Goal: Information Seeking & Learning: Check status

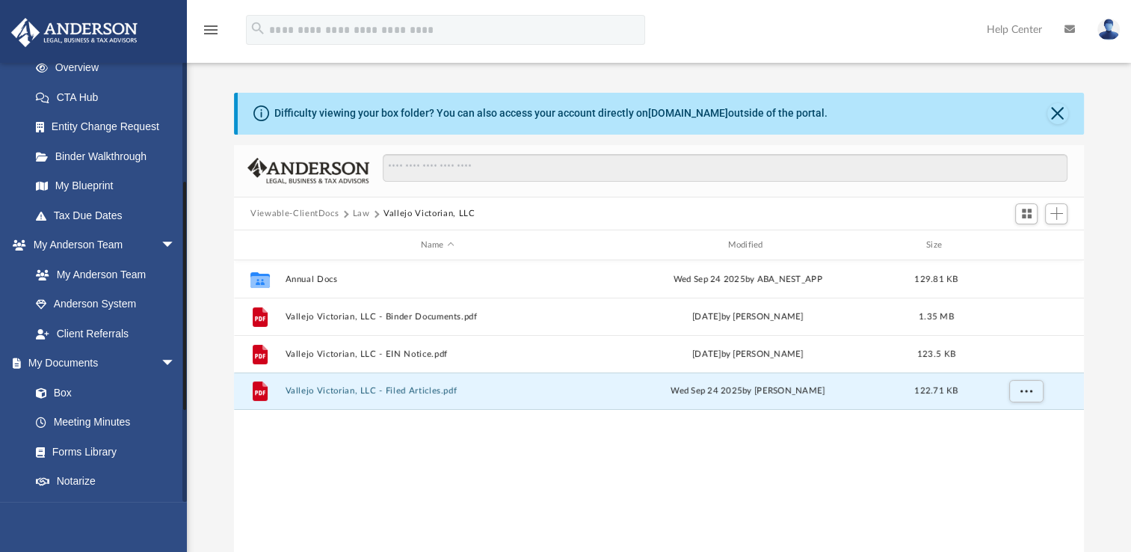
scroll to position [218, 0]
drag, startPoint x: 185, startPoint y: 240, endPoint x: 188, endPoint y: 186, distance: 53.9
click at [188, 186] on div "App sharon.umayam@gmail.com Sign Out sharon.umayam@gmail.com Home Online Orderi…" at bounding box center [565, 308] width 1131 height 525
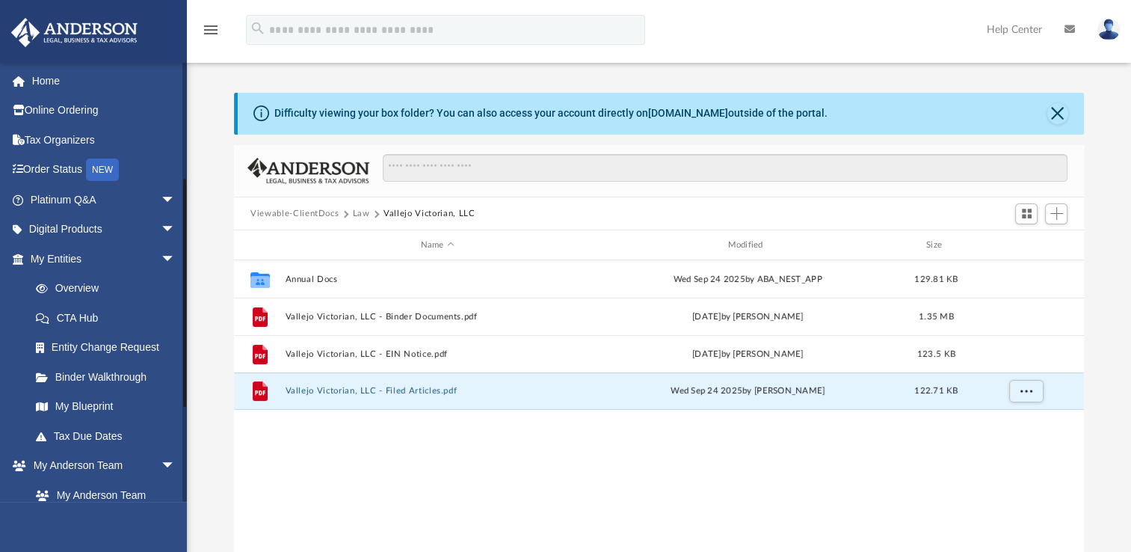
click at [183, 109] on div at bounding box center [184, 281] width 4 height 439
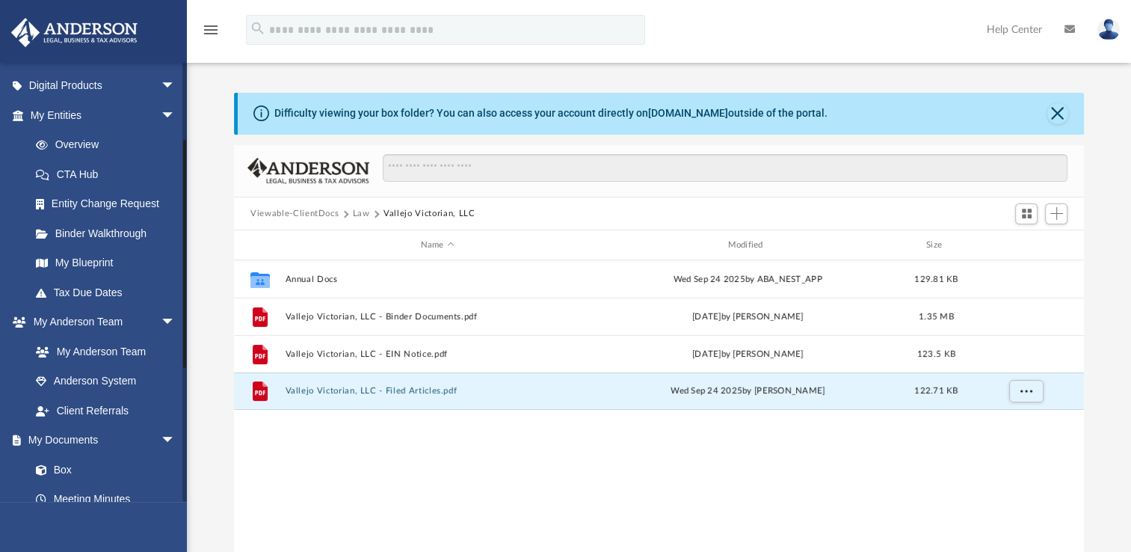
scroll to position [138, 0]
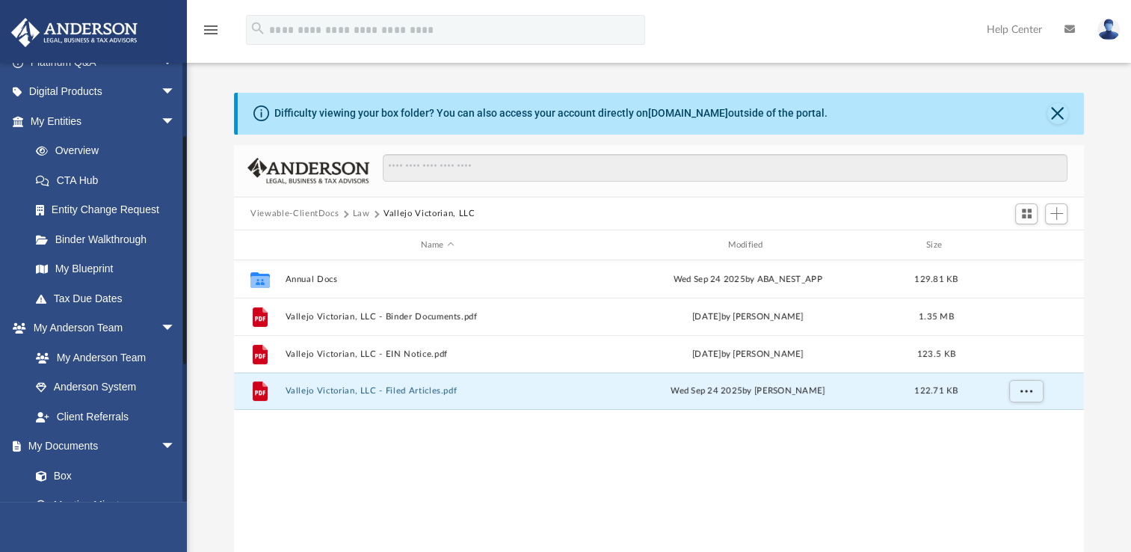
drag, startPoint x: 185, startPoint y: 181, endPoint x: 189, endPoint y: 255, distance: 74.1
click at [189, 255] on div "App sharon.umayam@gmail.com Sign Out sharon.umayam@gmail.com Home Online Orderi…" at bounding box center [565, 308] width 1131 height 525
click at [152, 205] on link "Entity Change Request" at bounding box center [109, 210] width 177 height 30
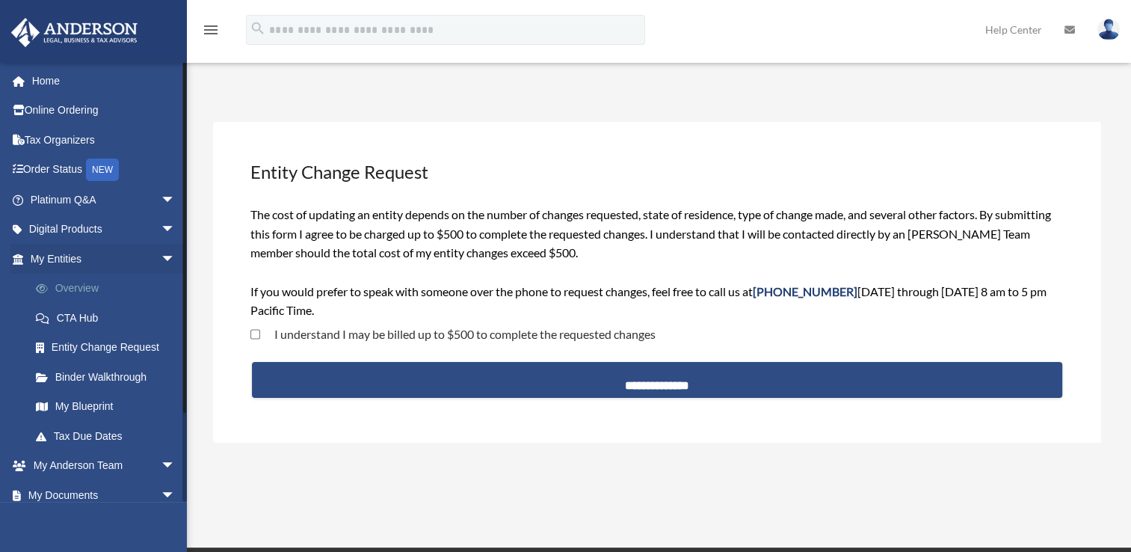
click at [120, 291] on link "Overview" at bounding box center [109, 289] width 177 height 30
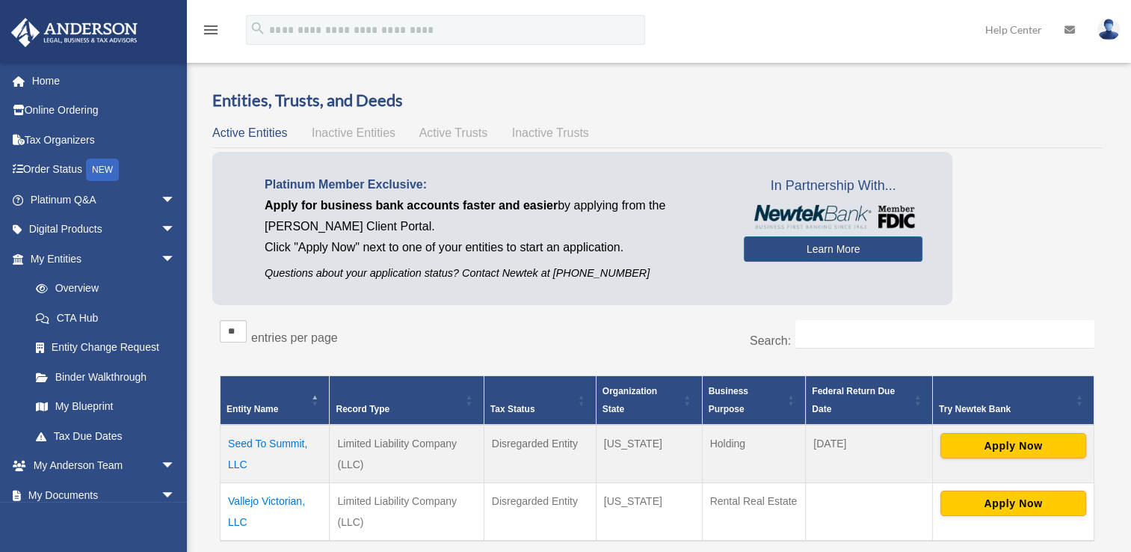
click at [284, 496] on td "Vallejo Victorian, LLC" at bounding box center [274, 511] width 109 height 58
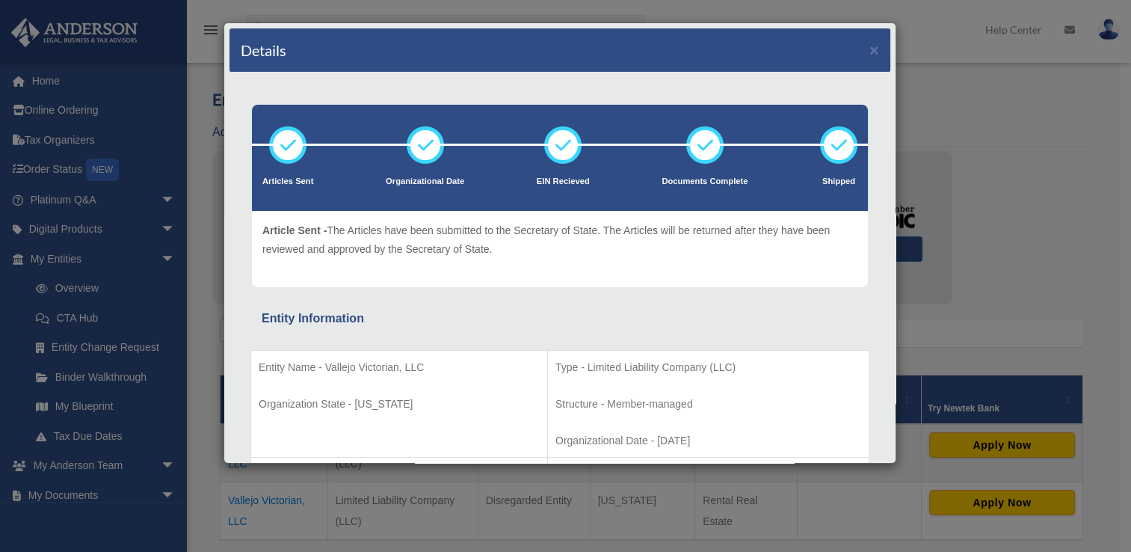
click at [1052, 209] on div "Details × Articles Sent Organizational Date" at bounding box center [565, 276] width 1131 height 552
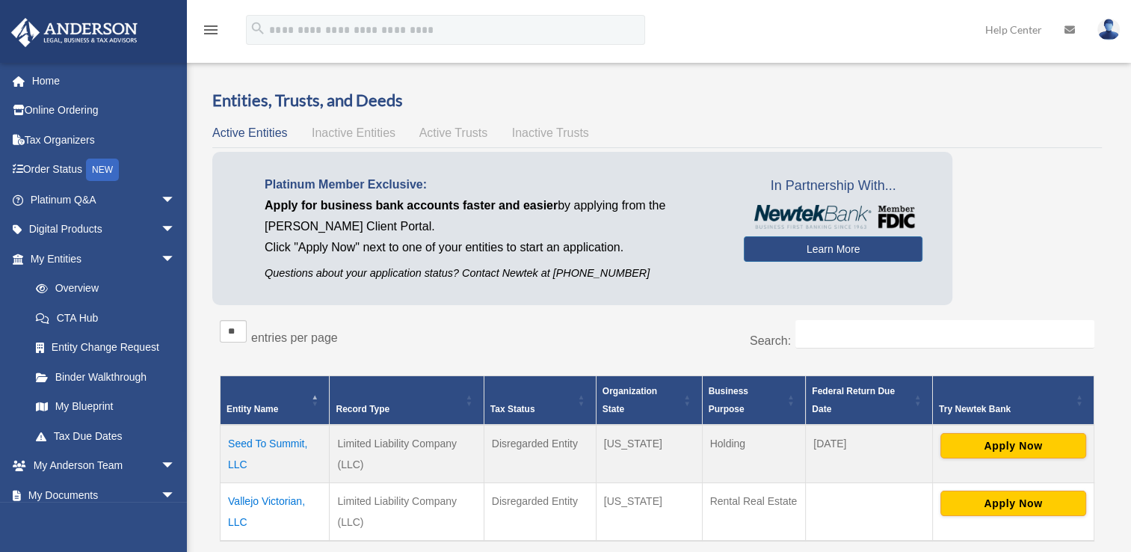
click at [440, 137] on span "Active Trusts" at bounding box center [453, 132] width 69 height 13
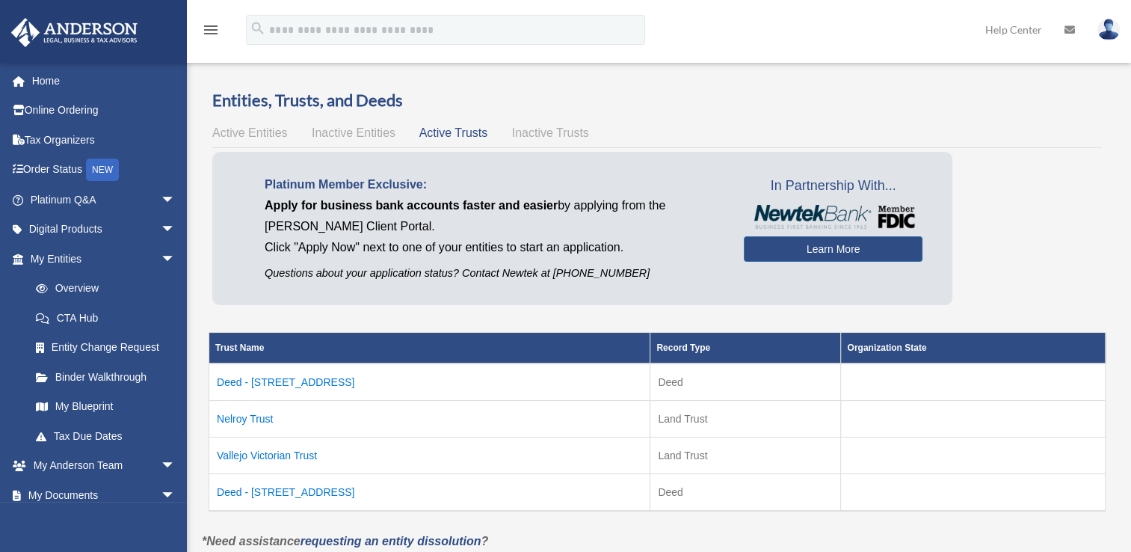
click at [255, 417] on td "Nelroy Trust" at bounding box center [429, 419] width 441 height 37
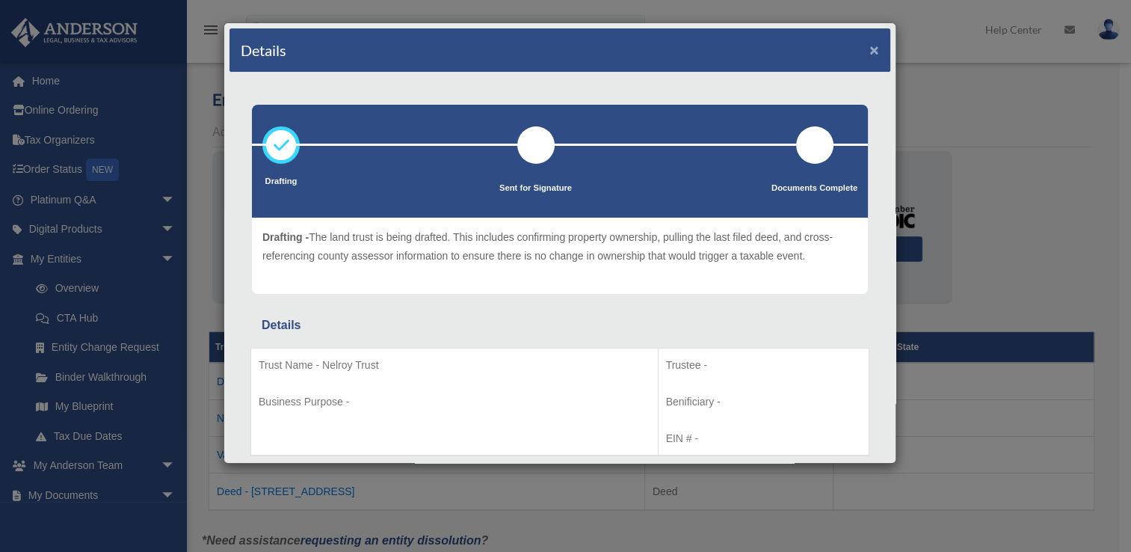
click at [869, 48] on button "×" at bounding box center [874, 50] width 10 height 16
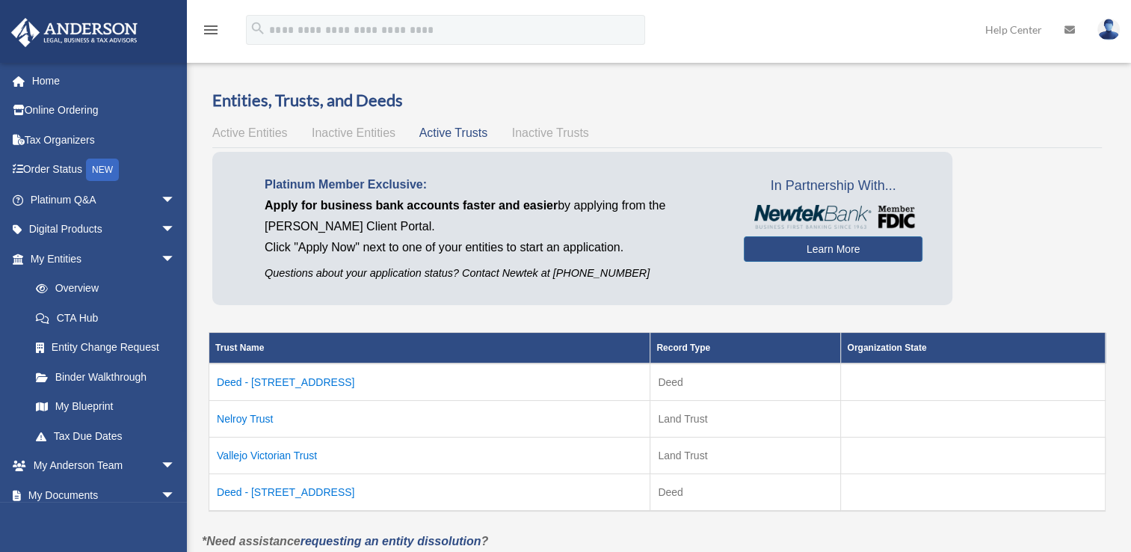
click at [251, 455] on td "Vallejo Victorian Trust" at bounding box center [429, 455] width 441 height 37
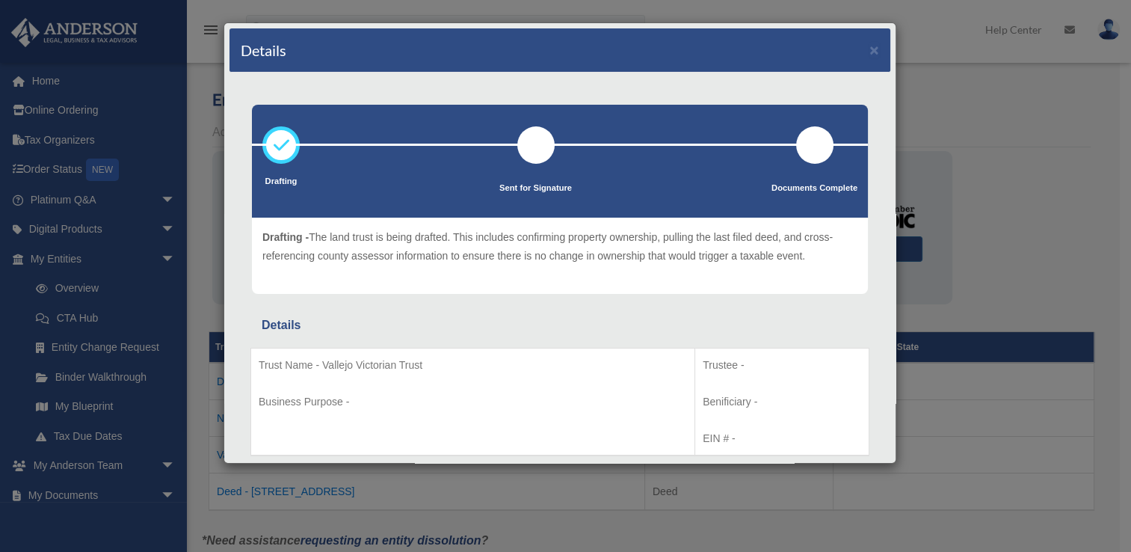
click at [1002, 274] on div "Details × Drafting Sent for Signature" at bounding box center [565, 276] width 1131 height 552
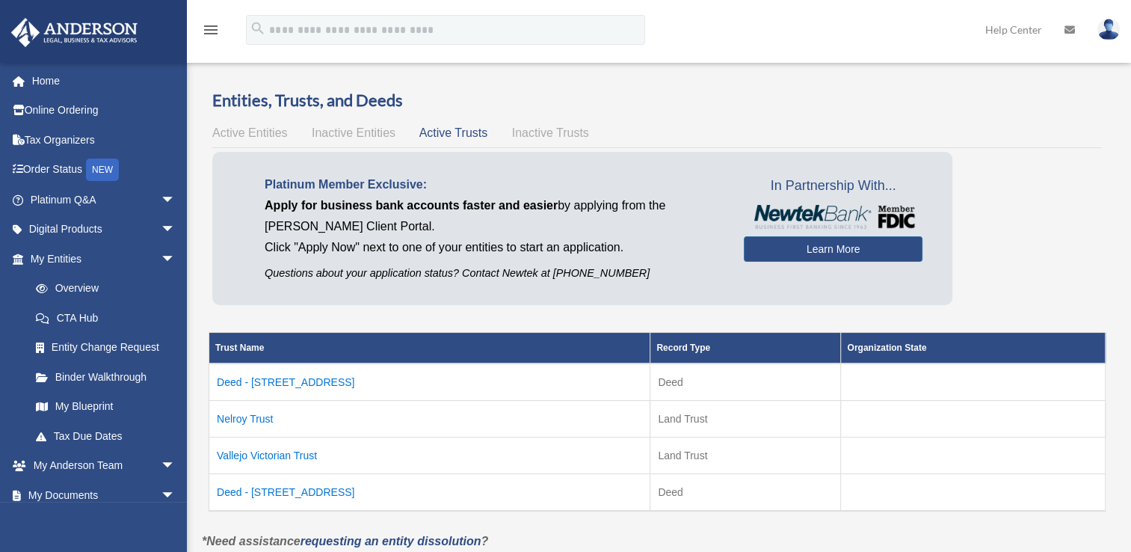
click at [263, 416] on td "Nelroy Trust" at bounding box center [429, 419] width 441 height 37
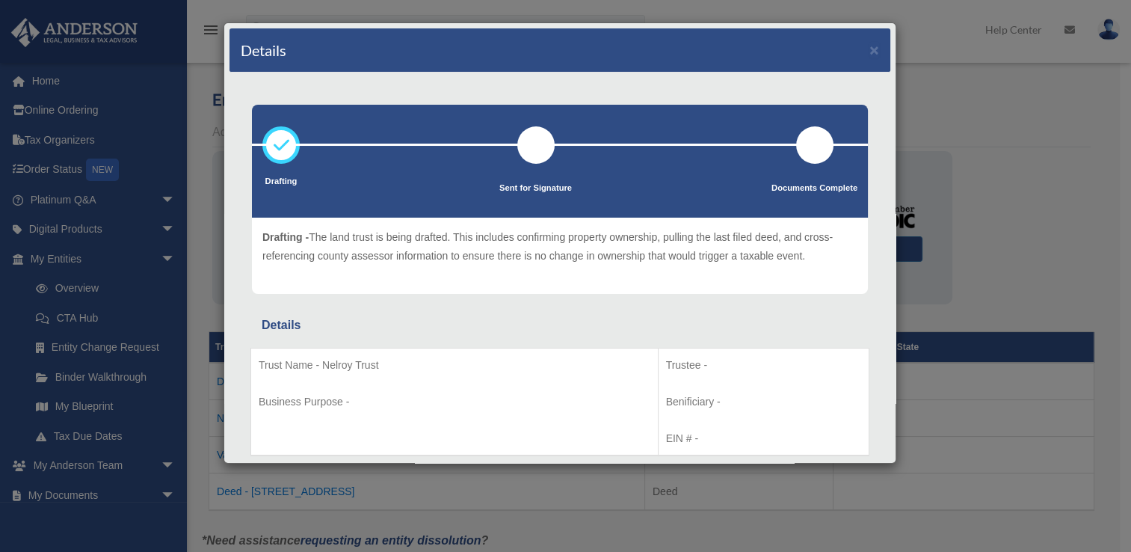
click at [212, 283] on div "Details × Drafting Sent for Signature" at bounding box center [565, 276] width 1131 height 552
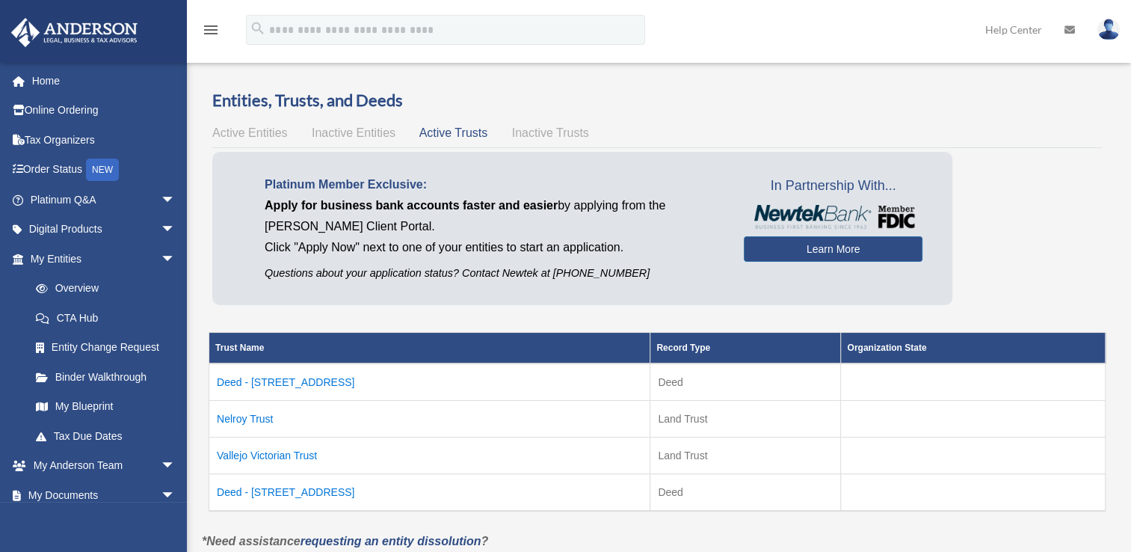
click at [252, 488] on td "Deed - 542-544 Grant St" at bounding box center [429, 492] width 441 height 37
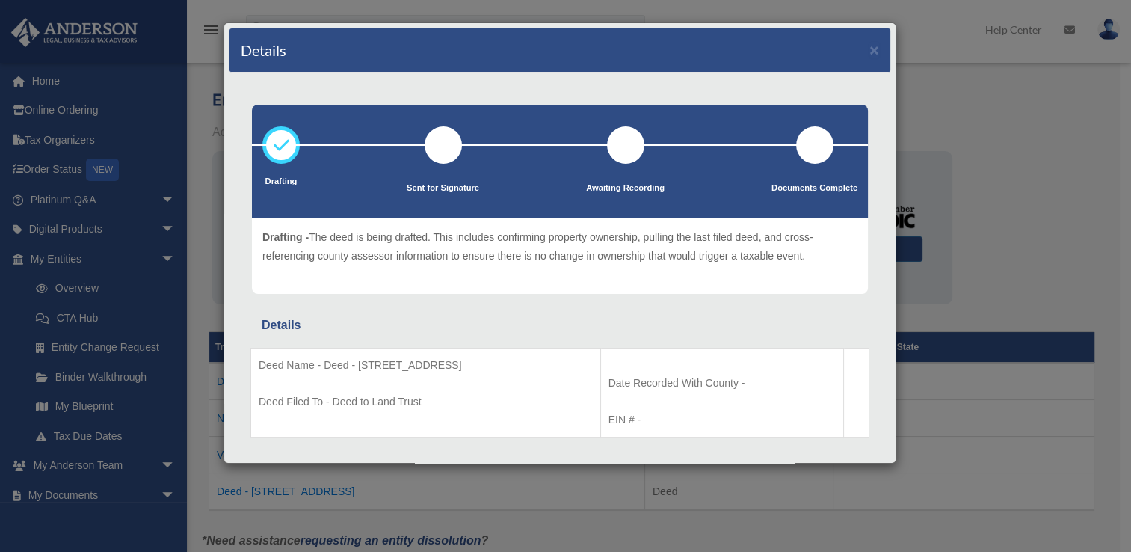
click at [202, 308] on div "Details × Drafting Sent for Signature" at bounding box center [565, 276] width 1131 height 552
